Goal: Information Seeking & Learning: Learn about a topic

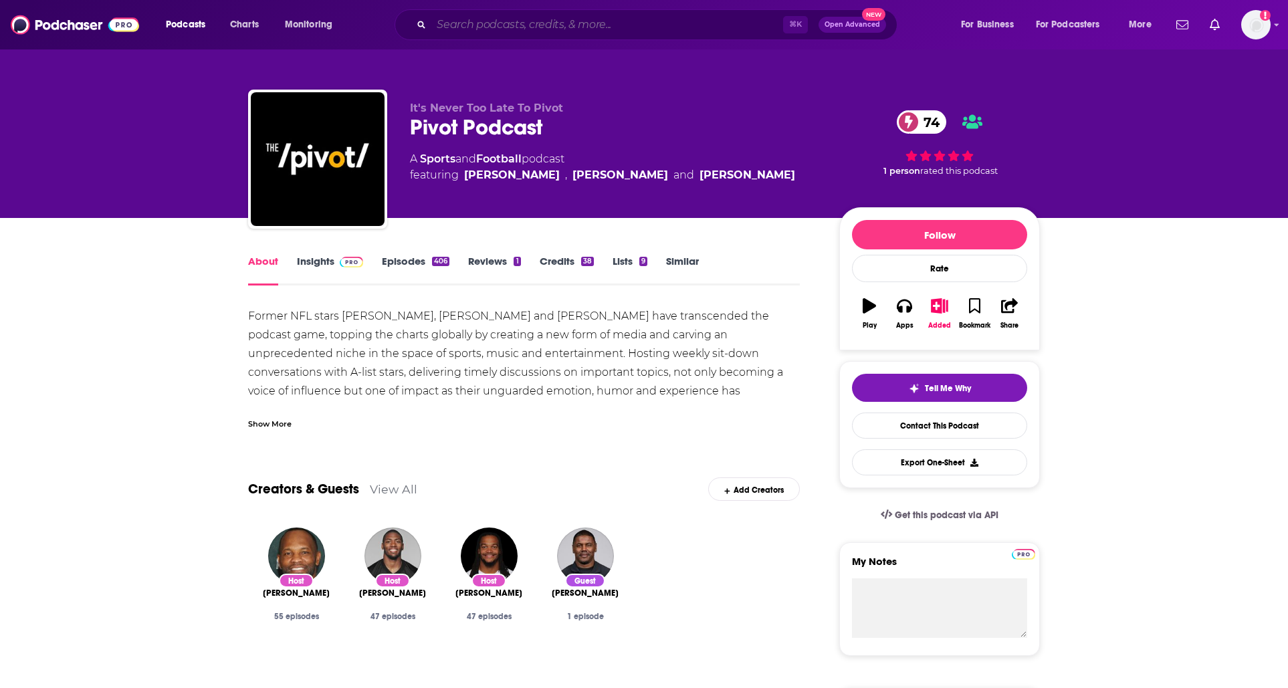
click at [546, 26] on input "Search podcasts, credits, & more..." at bounding box center [607, 24] width 352 height 21
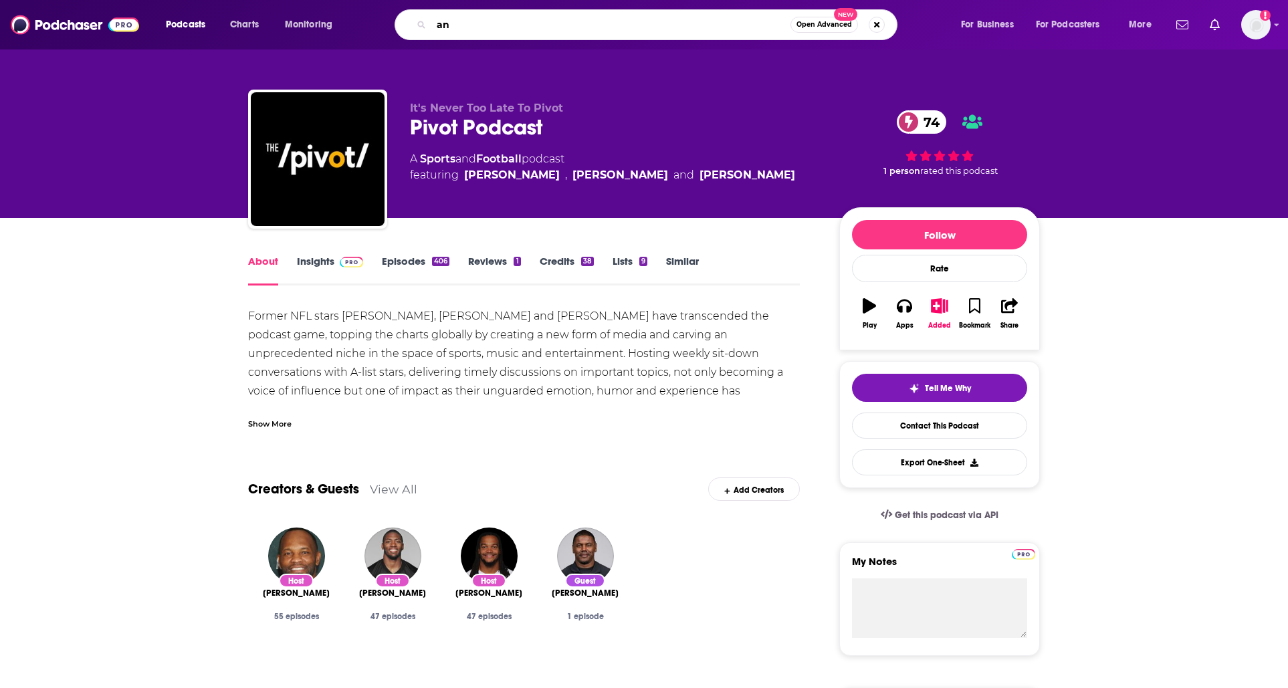
type input "a"
type input "served"
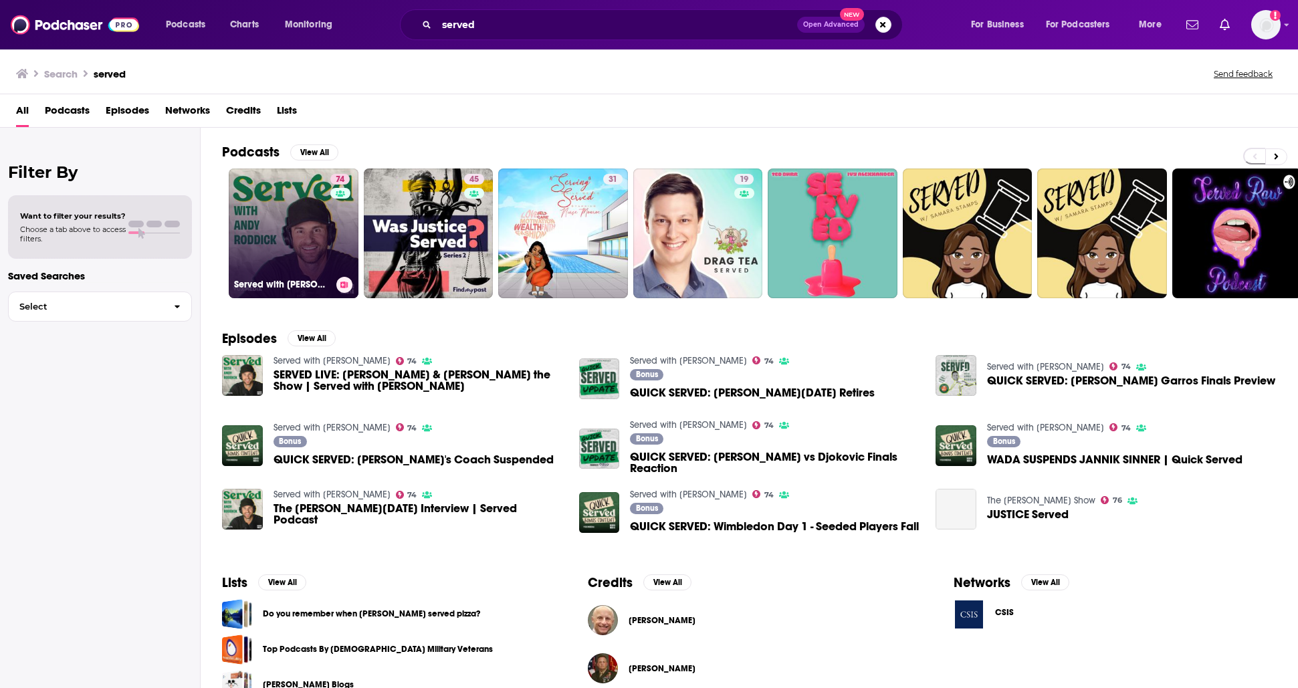
click at [288, 227] on link "74 Served with [PERSON_NAME]" at bounding box center [294, 234] width 130 height 130
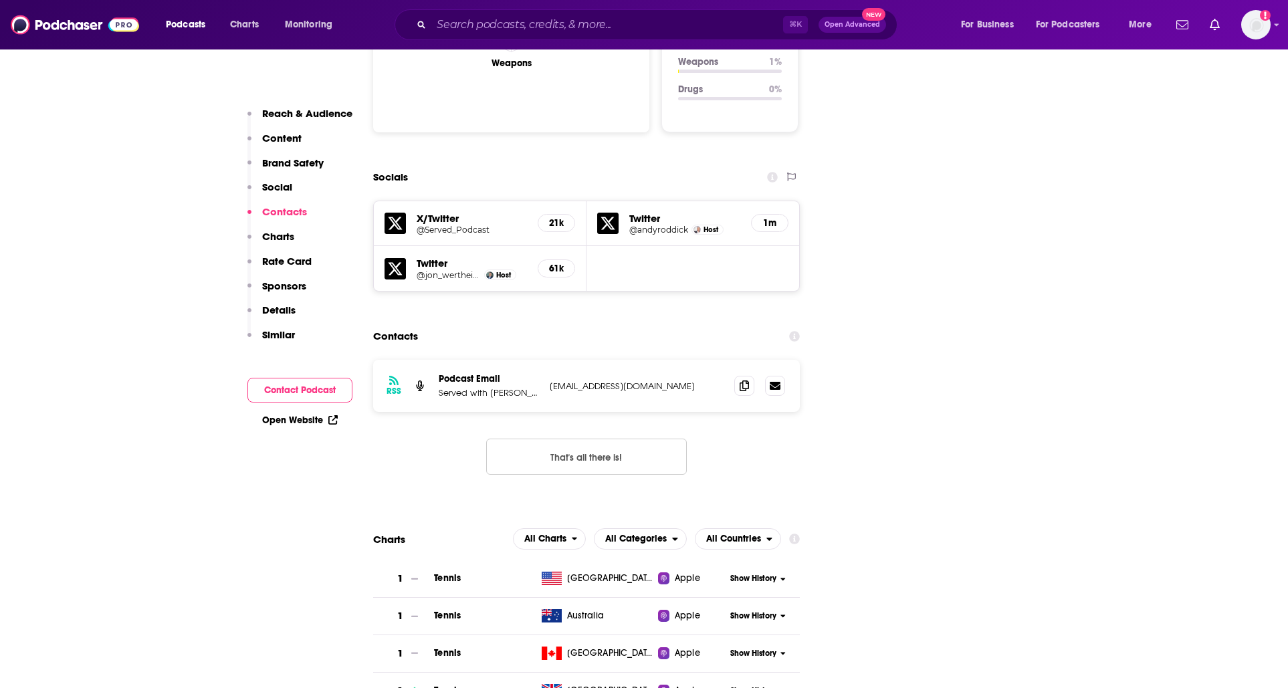
scroll to position [1590, 0]
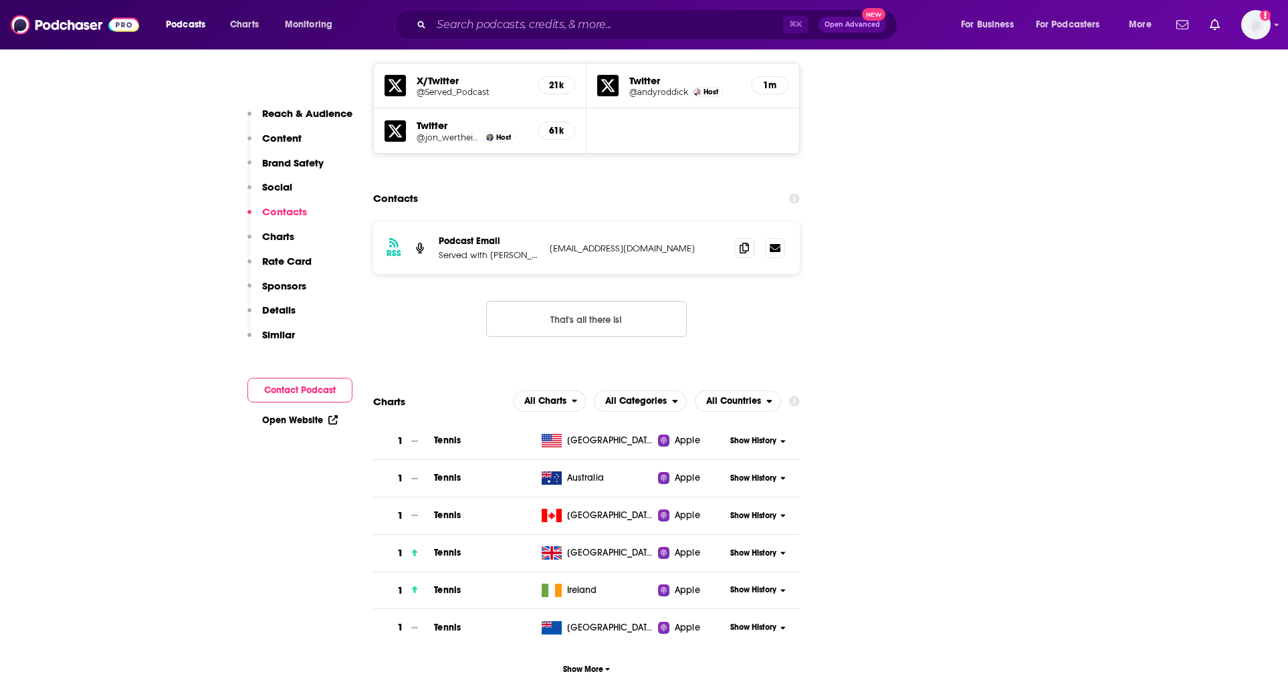
click at [759, 435] on span "Show History" at bounding box center [753, 440] width 46 height 11
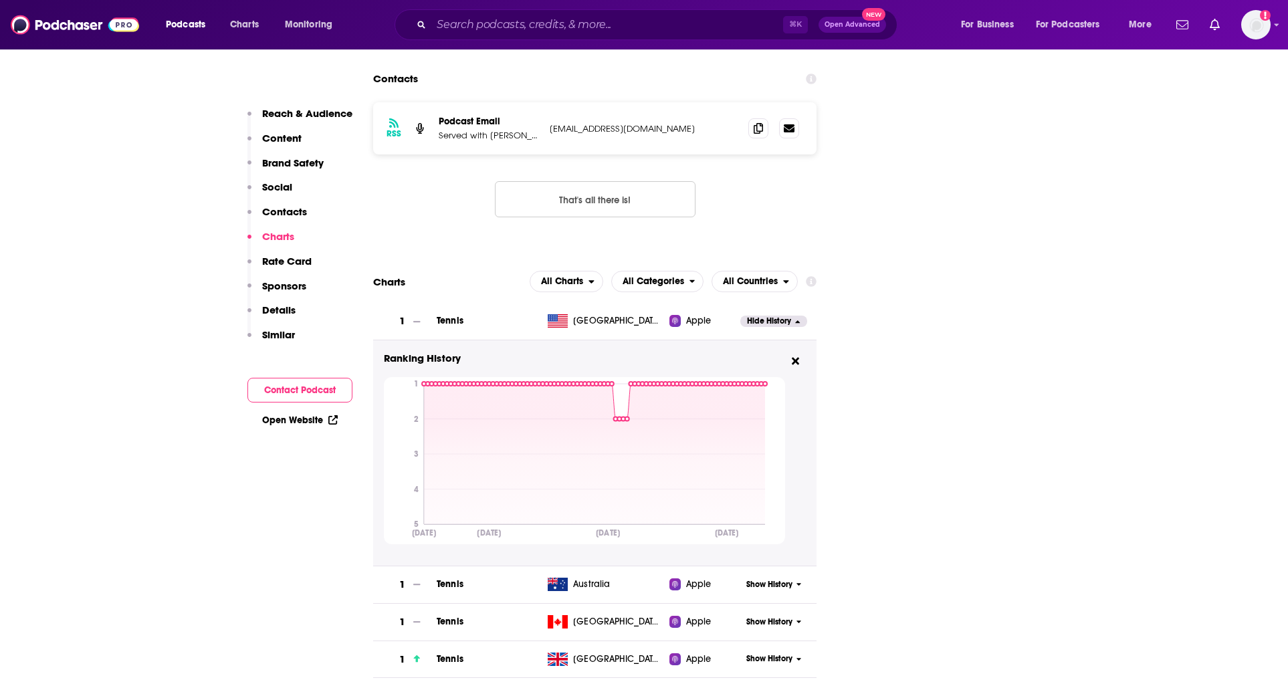
scroll to position [1858, 0]
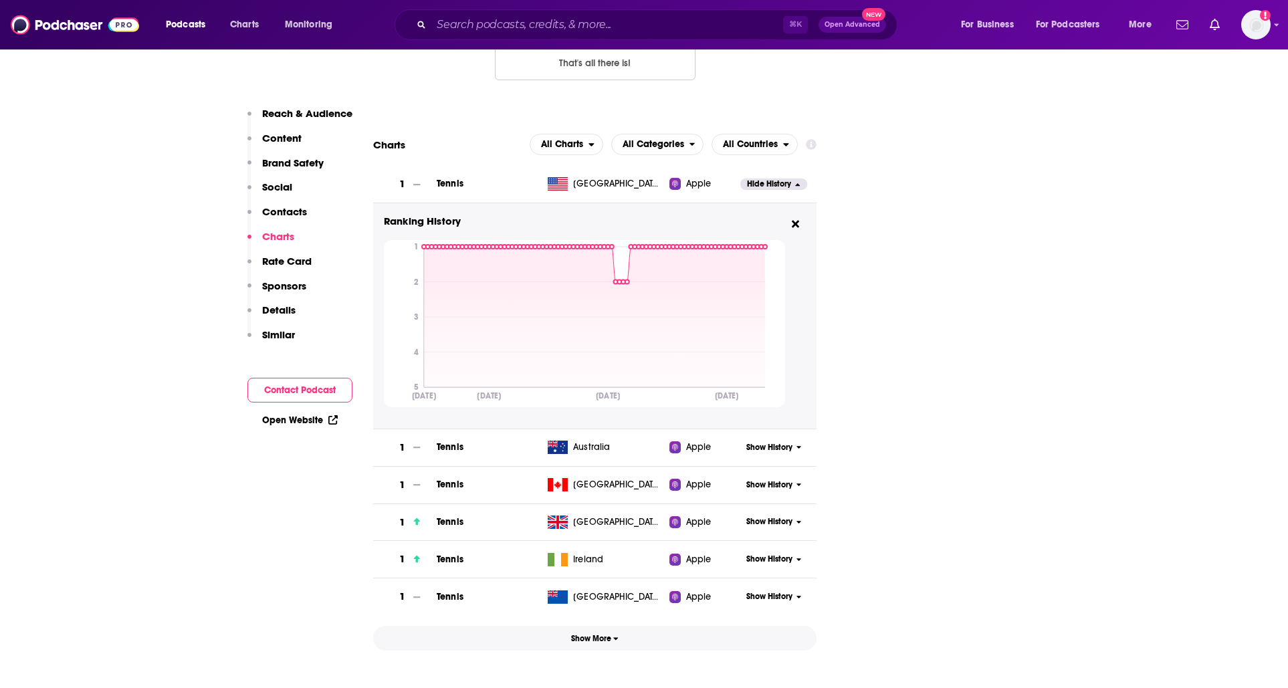
click at [588, 626] on button "Show More" at bounding box center [594, 638] width 443 height 25
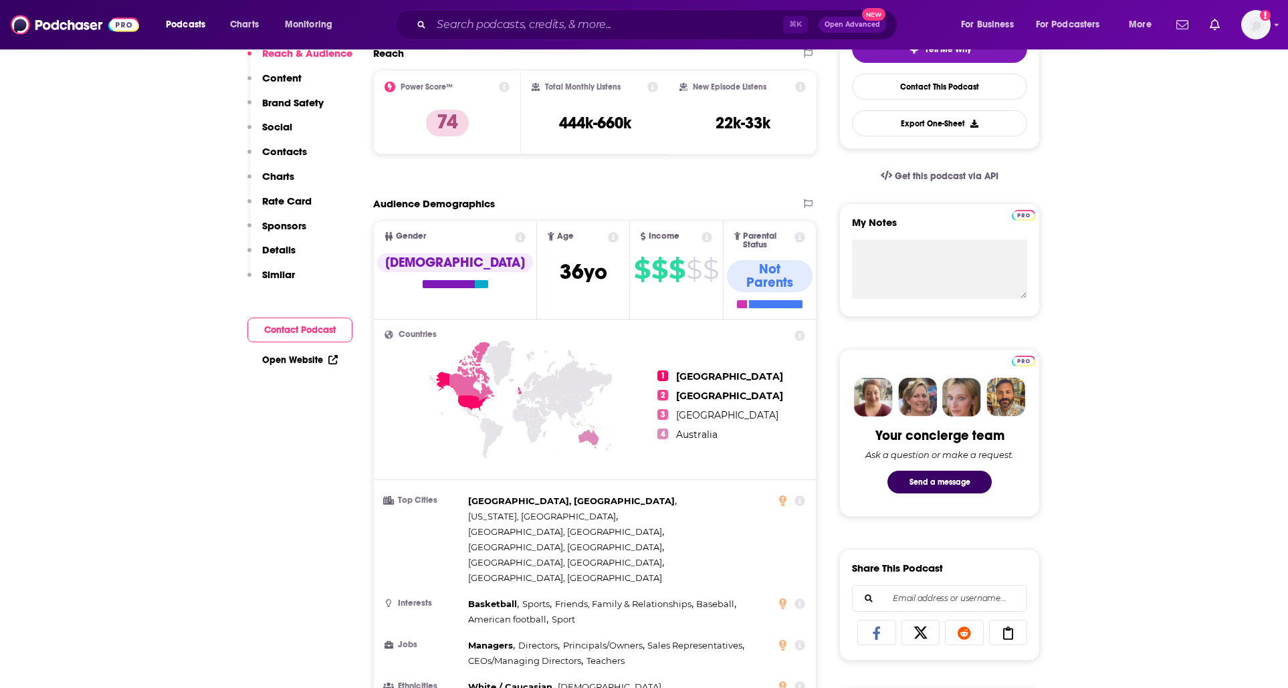
scroll to position [13, 0]
